Goal: Task Accomplishment & Management: Manage account settings

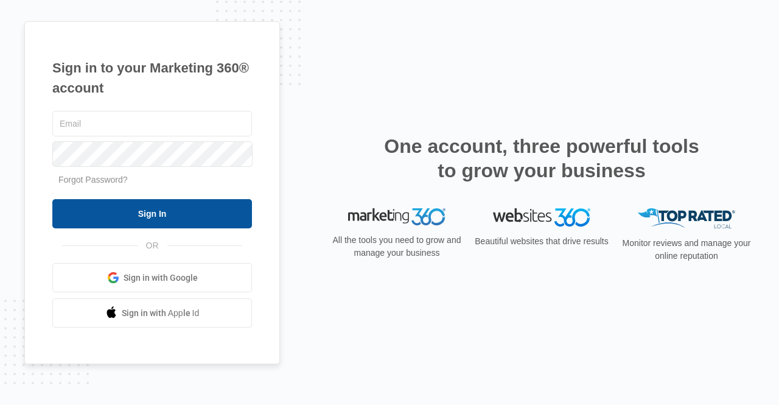
type input "[PERSON_NAME][EMAIL_ADDRESS][DOMAIN_NAME]"
click at [170, 217] on input "Sign In" at bounding box center [152, 213] width 200 height 29
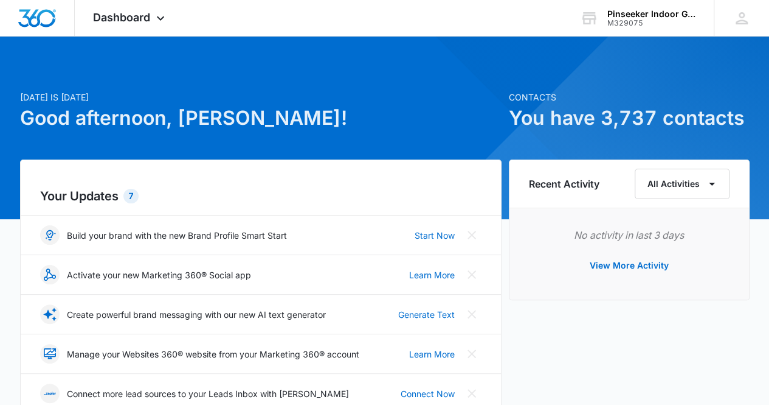
click at [585, 186] on h6 "Recent Activity" at bounding box center [564, 183] width 71 height 15
click at [714, 185] on icon "button" at bounding box center [712, 183] width 15 height 15
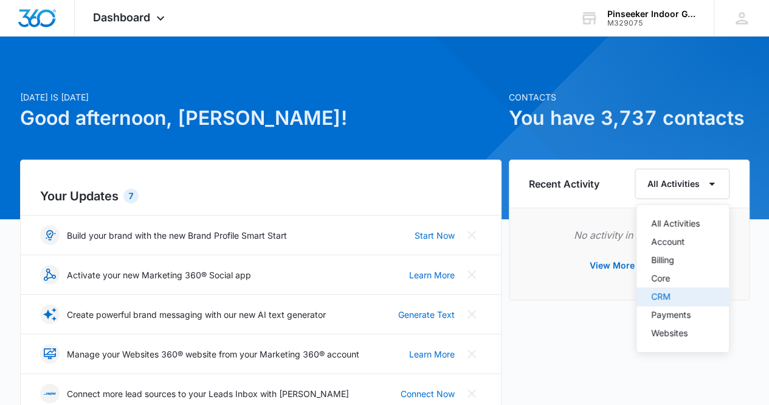
click at [670, 298] on div "CRM" at bounding box center [675, 296] width 49 height 9
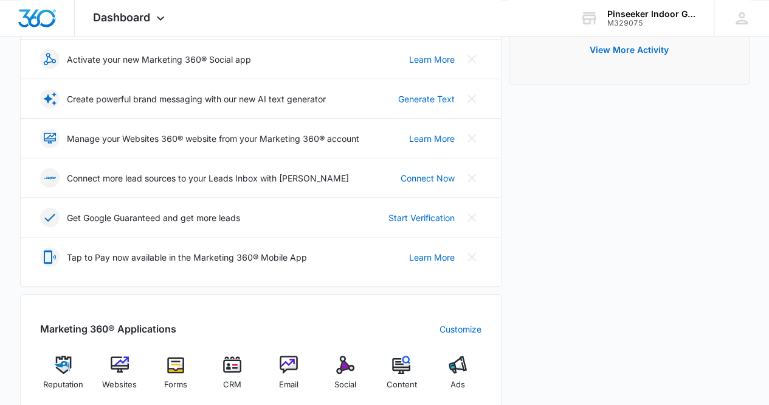
scroll to position [426, 0]
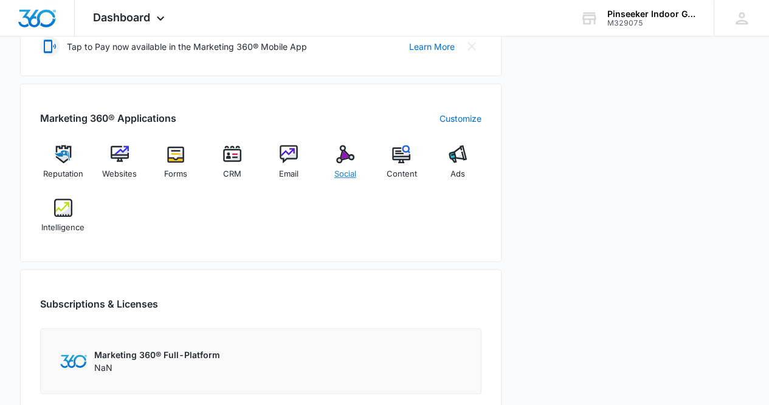
click at [341, 151] on img at bounding box center [345, 154] width 18 height 18
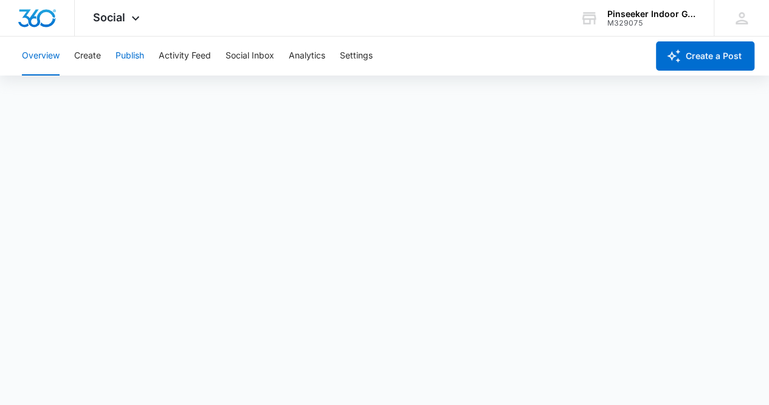
click at [120, 54] on button "Publish" at bounding box center [130, 55] width 29 height 39
click at [91, 52] on button "Create" at bounding box center [87, 55] width 27 height 39
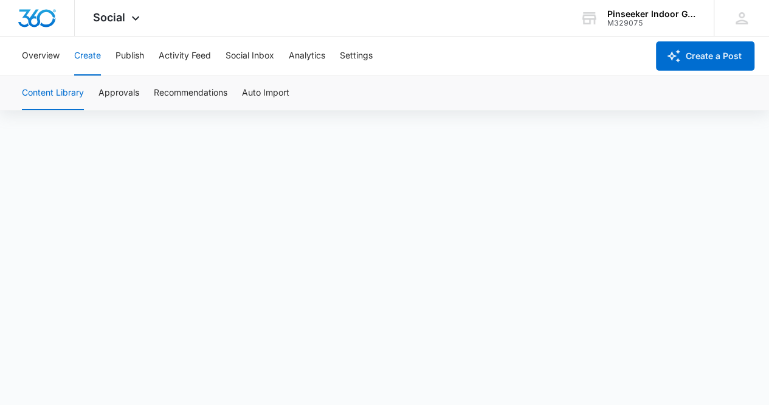
scroll to position [9, 0]
